Goal: Contribute content

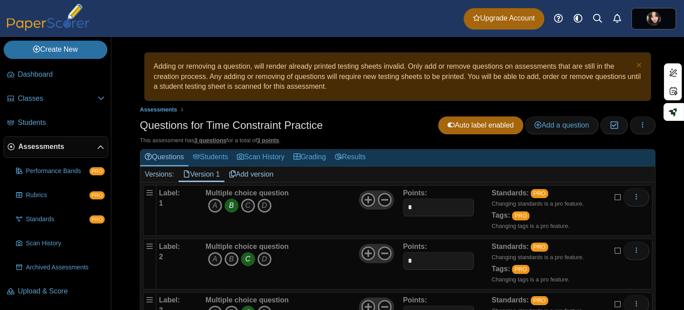
scroll to position [51, 0]
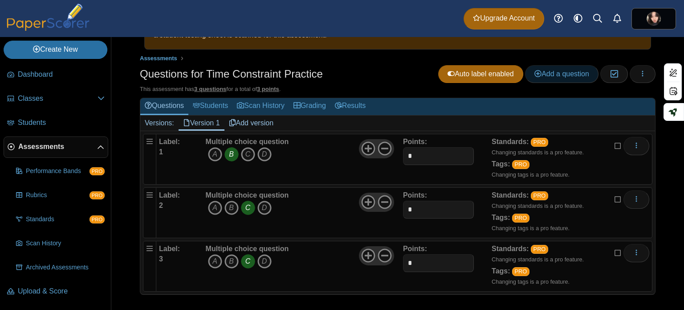
click at [557, 70] on span "Add a question" at bounding box center [561, 74] width 55 height 8
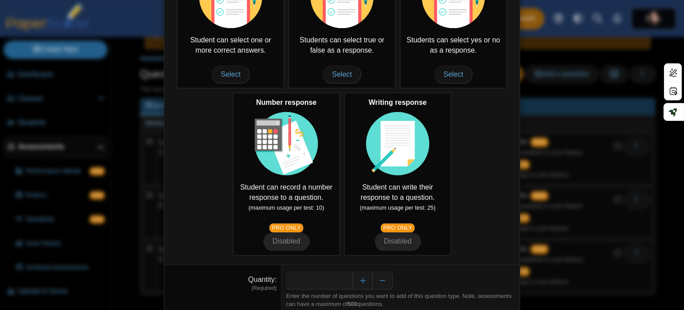
scroll to position [187, 0]
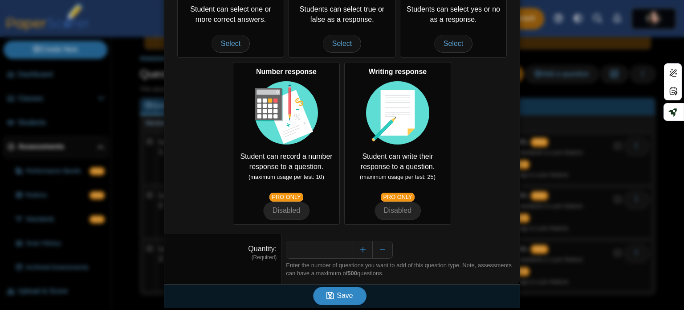
click at [315, 290] on button "Save" at bounding box center [339, 295] width 53 height 18
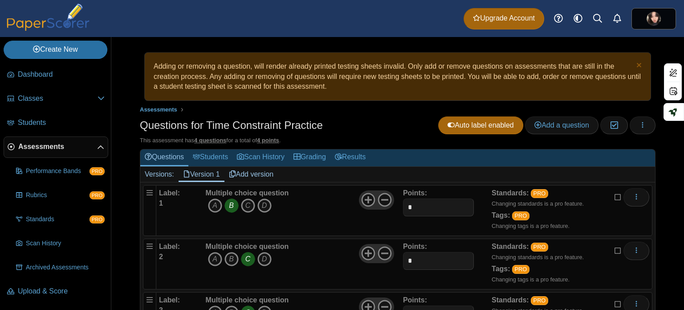
scroll to position [105, 0]
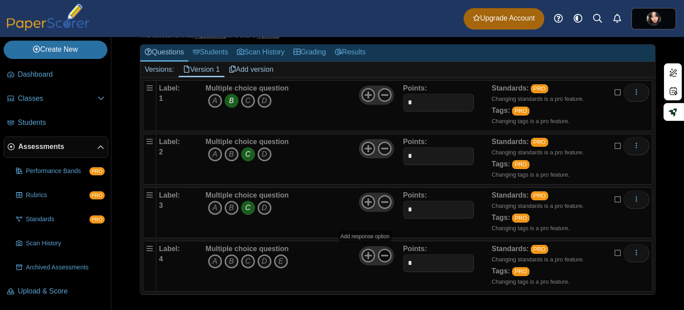
click at [378, 250] on icon at bounding box center [385, 255] width 14 height 14
click at [264, 257] on icon "D" at bounding box center [264, 261] width 14 height 14
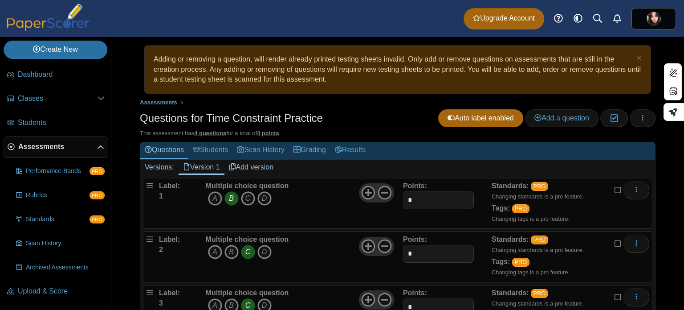
scroll to position [0, 0]
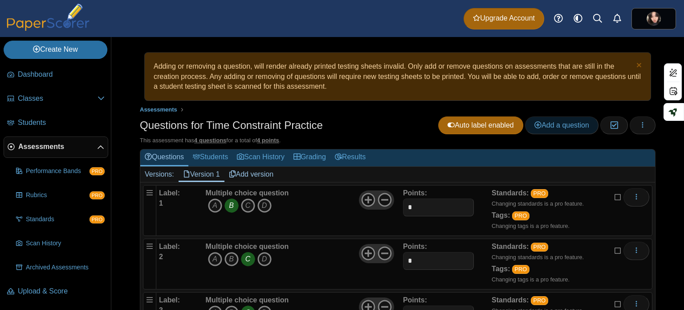
click at [551, 121] on span "Add a question" at bounding box center [561, 125] width 55 height 8
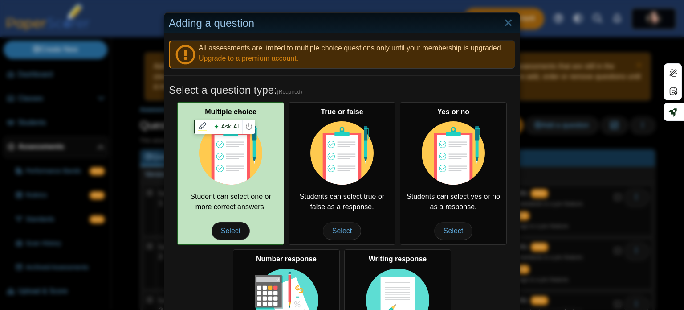
click at [219, 155] on img at bounding box center [230, 152] width 63 height 63
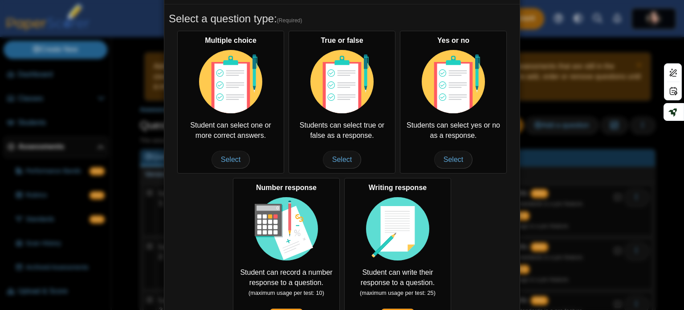
scroll to position [178, 0]
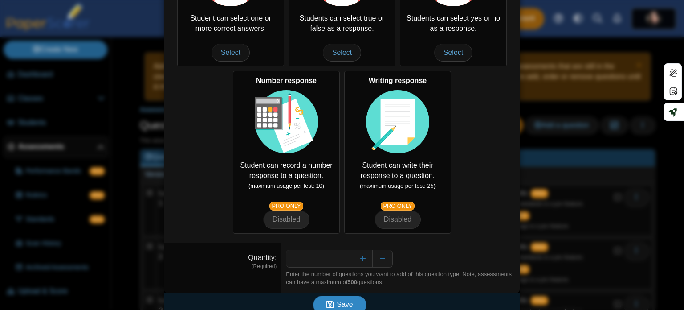
click at [349, 303] on button "Save" at bounding box center [339, 304] width 53 height 18
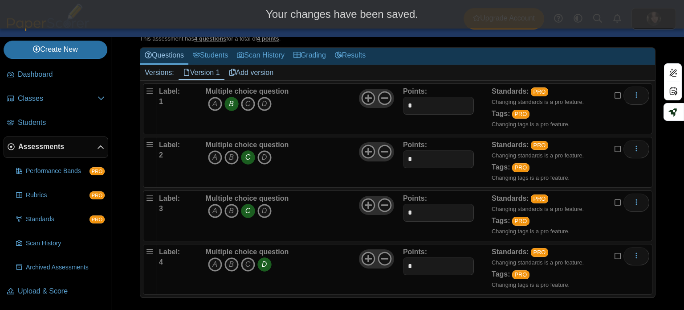
scroll to position [105, 0]
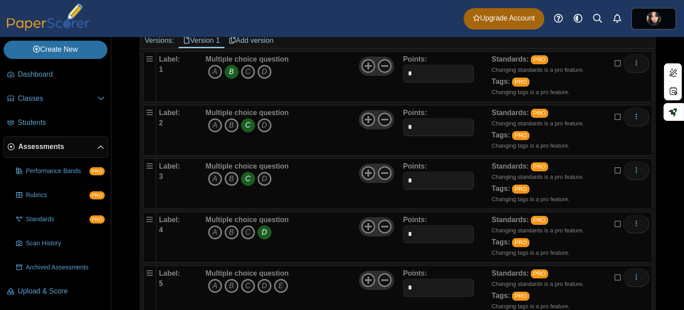
scroll to position [158, 0]
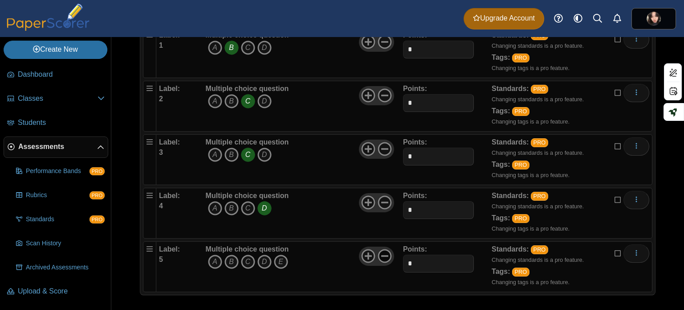
click at [378, 252] on icon at bounding box center [385, 256] width 14 height 14
